Goal: Navigation & Orientation: Find specific page/section

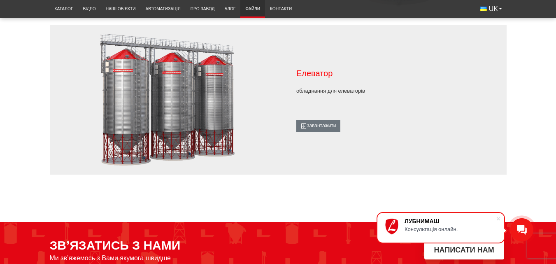
scroll to position [675, 0]
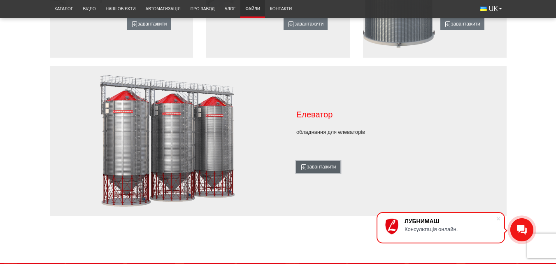
click at [331, 164] on link "завантажити" at bounding box center [318, 167] width 44 height 12
click at [330, 164] on link "завантажити" at bounding box center [318, 167] width 44 height 12
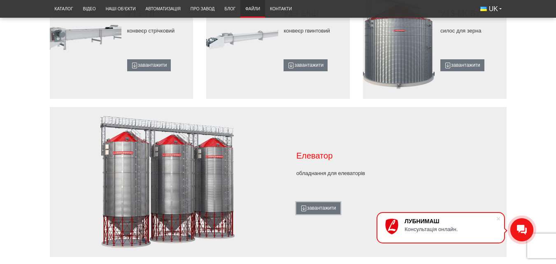
scroll to position [593, 0]
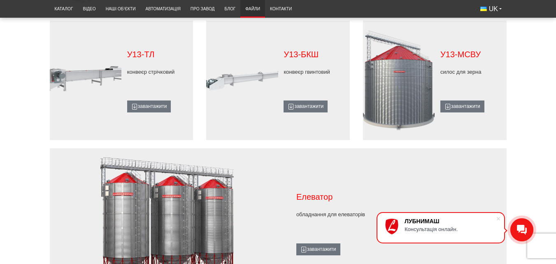
drag, startPoint x: 426, startPoint y: 74, endPoint x: 417, endPoint y: 65, distance: 12.5
click at [425, 73] on figure at bounding box center [399, 80] width 72 height 103
click at [412, 69] on figure at bounding box center [399, 80] width 72 height 103
click at [412, 70] on figure at bounding box center [399, 80] width 72 height 103
click at [412, 71] on figure at bounding box center [399, 80] width 72 height 103
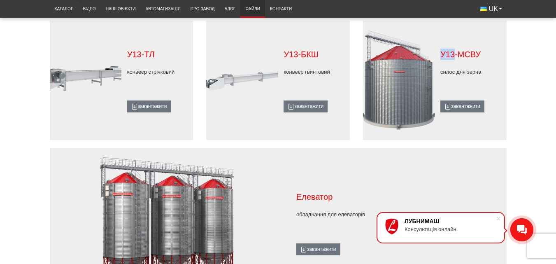
click at [412, 72] on figure at bounding box center [399, 80] width 72 height 103
click at [436, 62] on div "У13-МСВУ силос для зерна завантажити" at bounding box center [470, 81] width 72 height 64
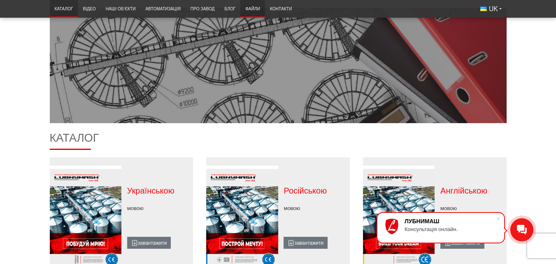
scroll to position [99, 0]
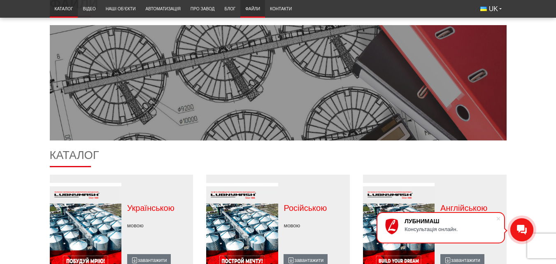
click at [63, 10] on link "Каталог" at bounding box center [64, 9] width 28 height 14
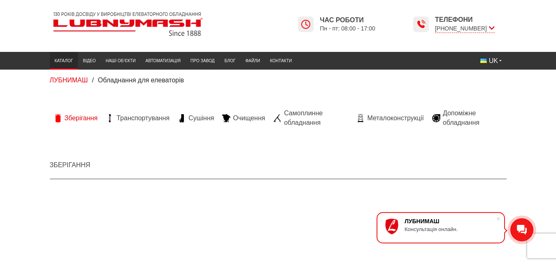
click at [77, 120] on span "Зберігання" at bounding box center [81, 118] width 33 height 9
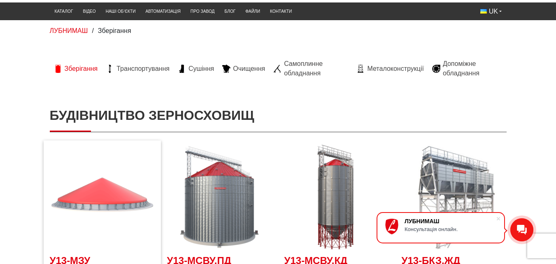
scroll to position [41, 0]
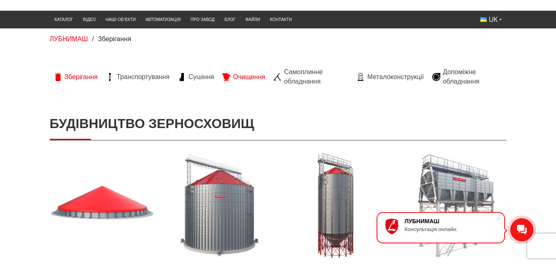
click at [239, 75] on span "Очищення" at bounding box center [249, 76] width 32 height 9
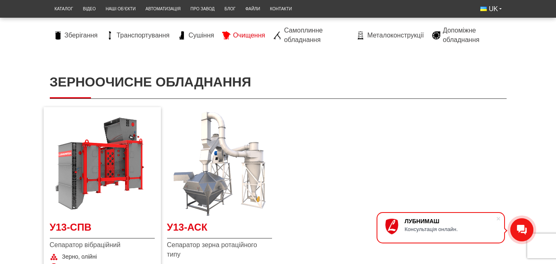
scroll to position [63, 0]
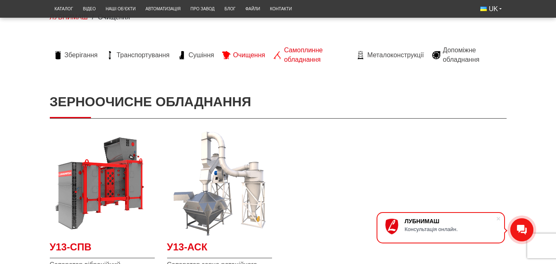
click at [295, 52] on span "Самоплинне обладнання" at bounding box center [316, 55] width 64 height 19
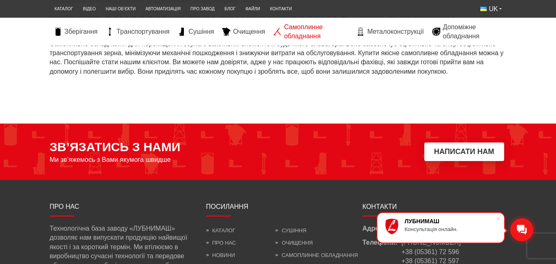
scroll to position [494, 0]
